Goal: Check status: Check status

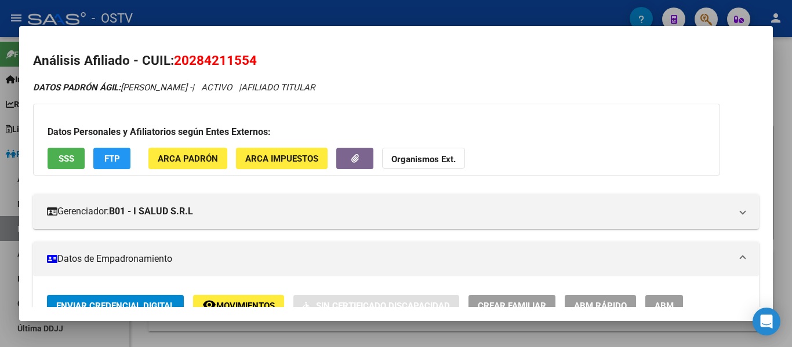
scroll to position [580, 0]
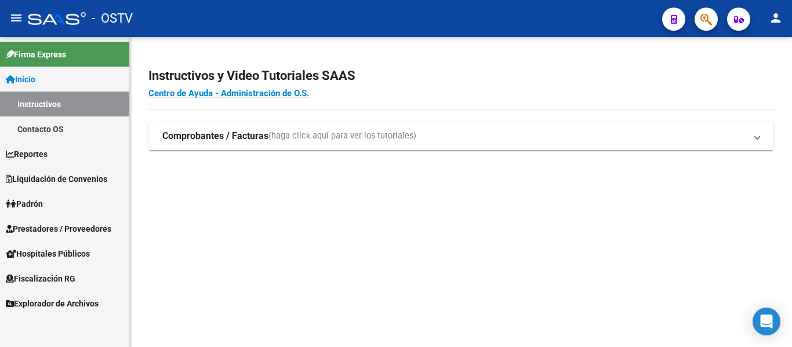
click at [30, 205] on span "Padrón" at bounding box center [24, 204] width 37 height 13
click at [31, 199] on span "Padrón" at bounding box center [24, 204] width 37 height 13
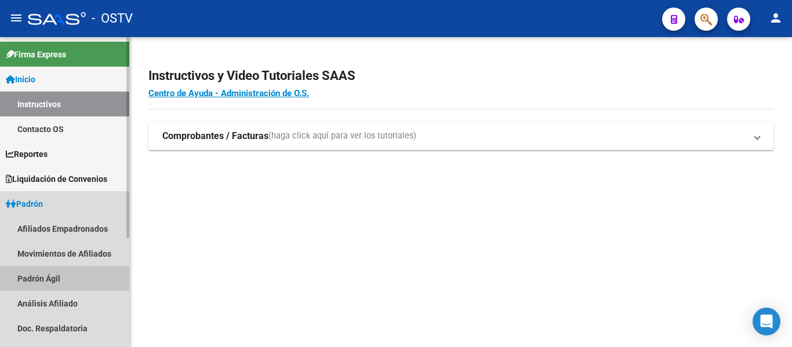
click at [36, 282] on link "Padrón Ágil" at bounding box center [64, 278] width 129 height 25
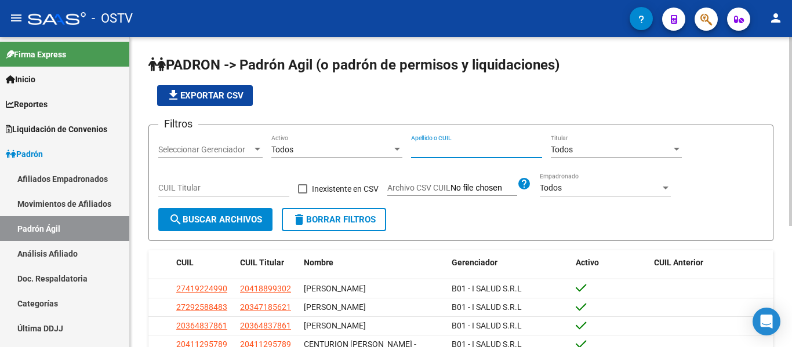
click at [428, 154] on input "Apellido o CUIL" at bounding box center [476, 150] width 131 height 10
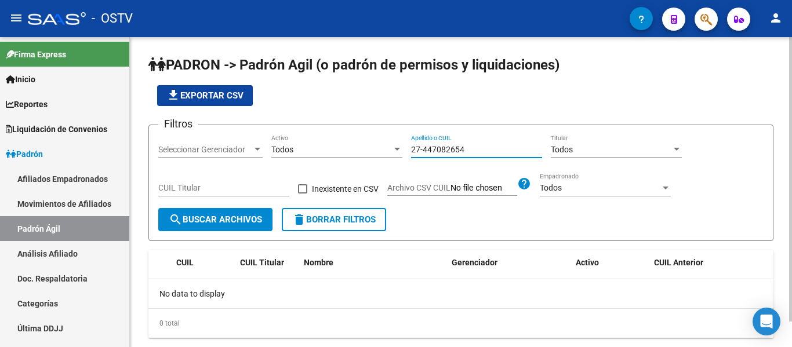
click at [422, 150] on input "27-447082654" at bounding box center [476, 150] width 131 height 10
click at [470, 150] on input "27-47082654" at bounding box center [476, 150] width 131 height 10
type input "2"
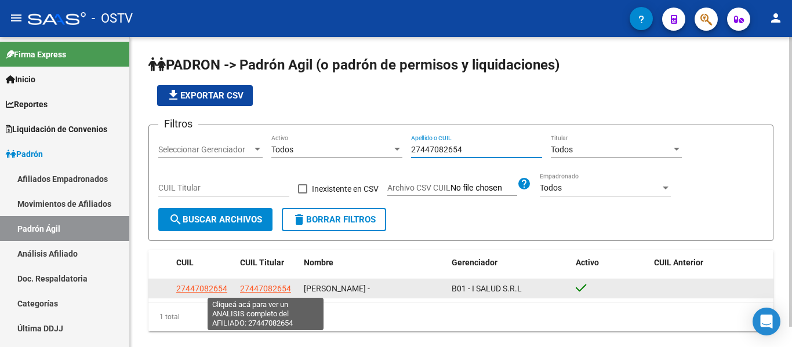
type input "27447082654"
click at [243, 290] on span "27447082654" at bounding box center [265, 288] width 51 height 9
type textarea "27447082654"
